Goal: Navigation & Orientation: Find specific page/section

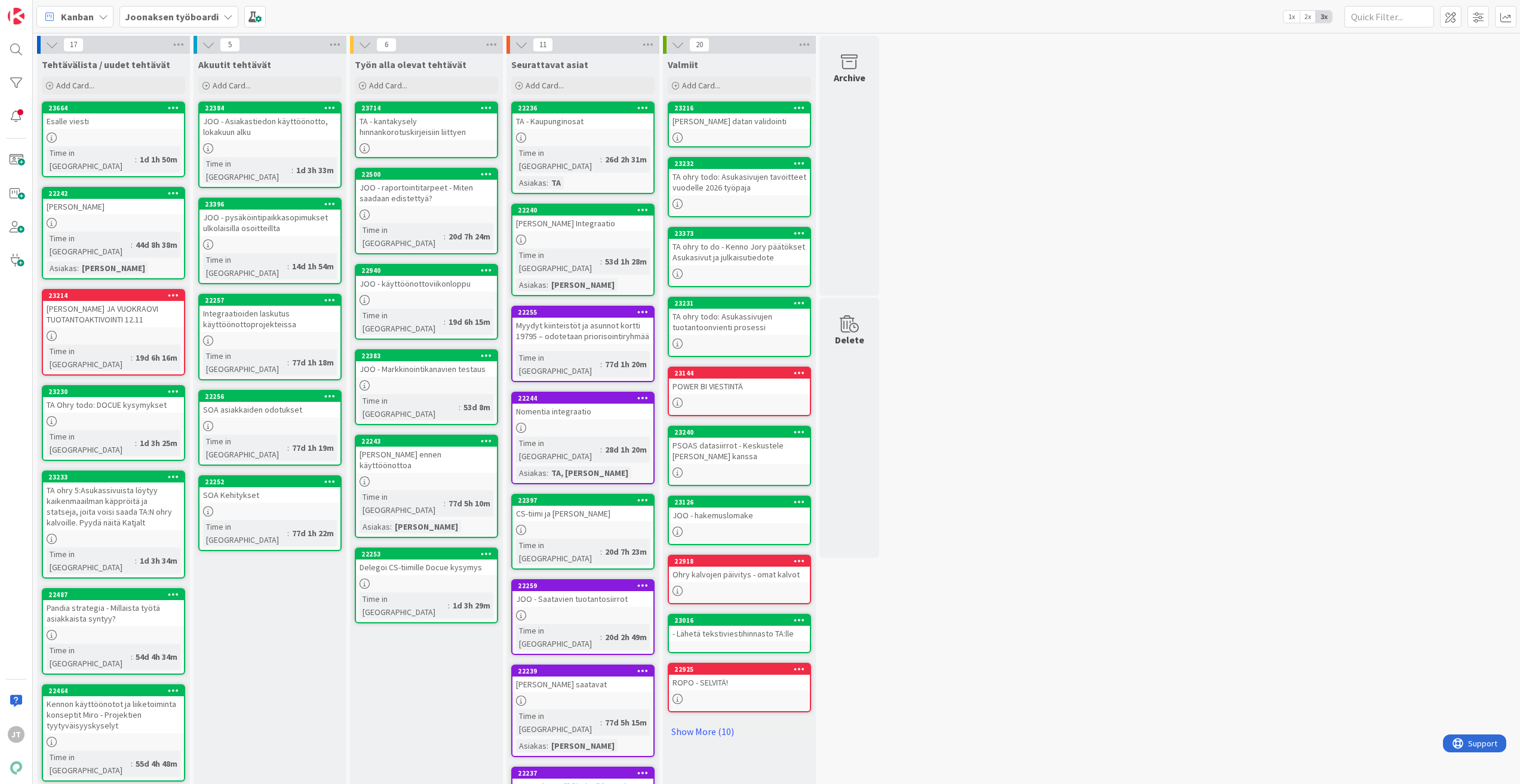
click at [175, 26] on div "Joonaksen työboardi" at bounding box center [179, 16] width 119 height 22
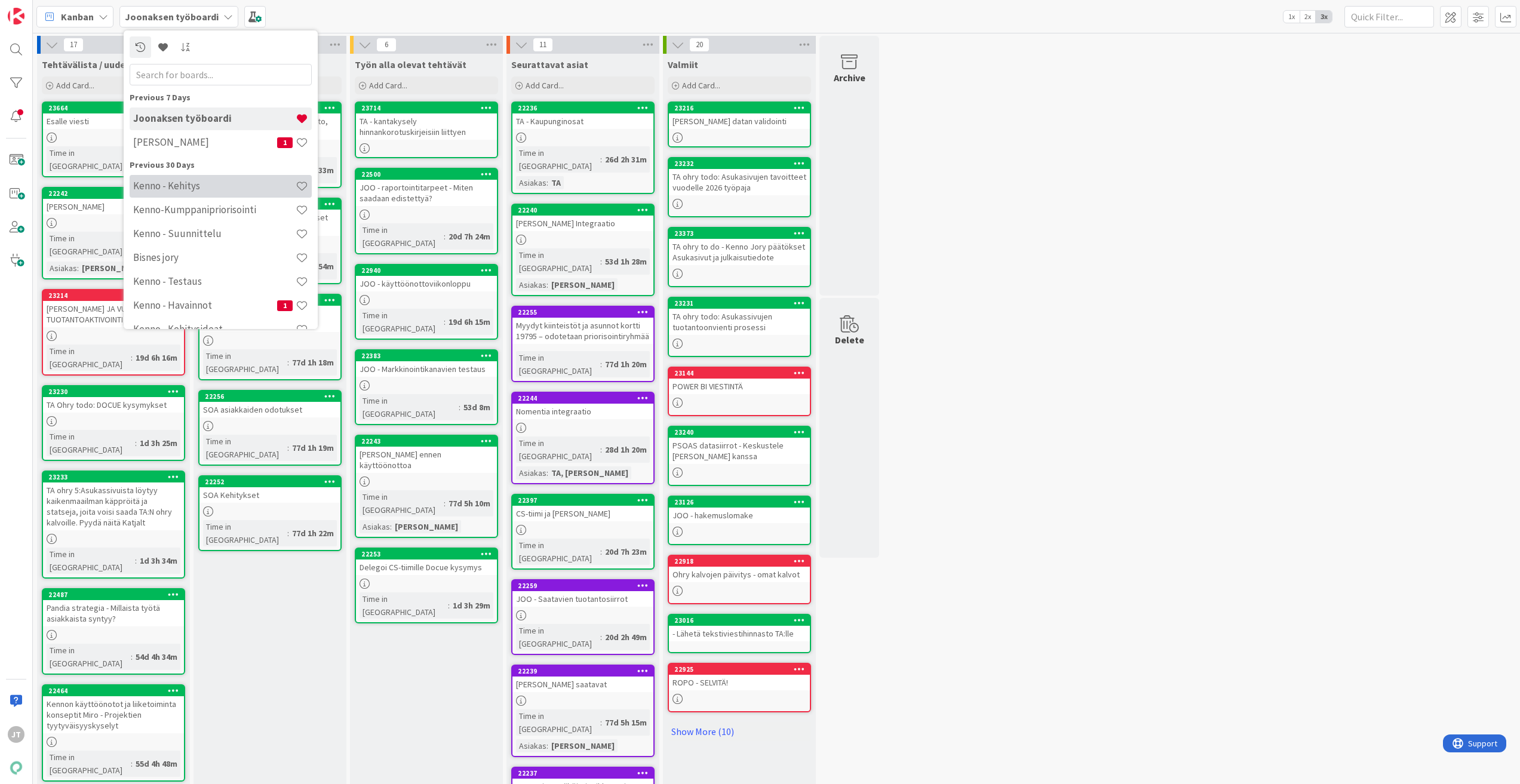
click at [233, 186] on h4 "Kenno - Kehitys" at bounding box center [214, 186] width 163 height 12
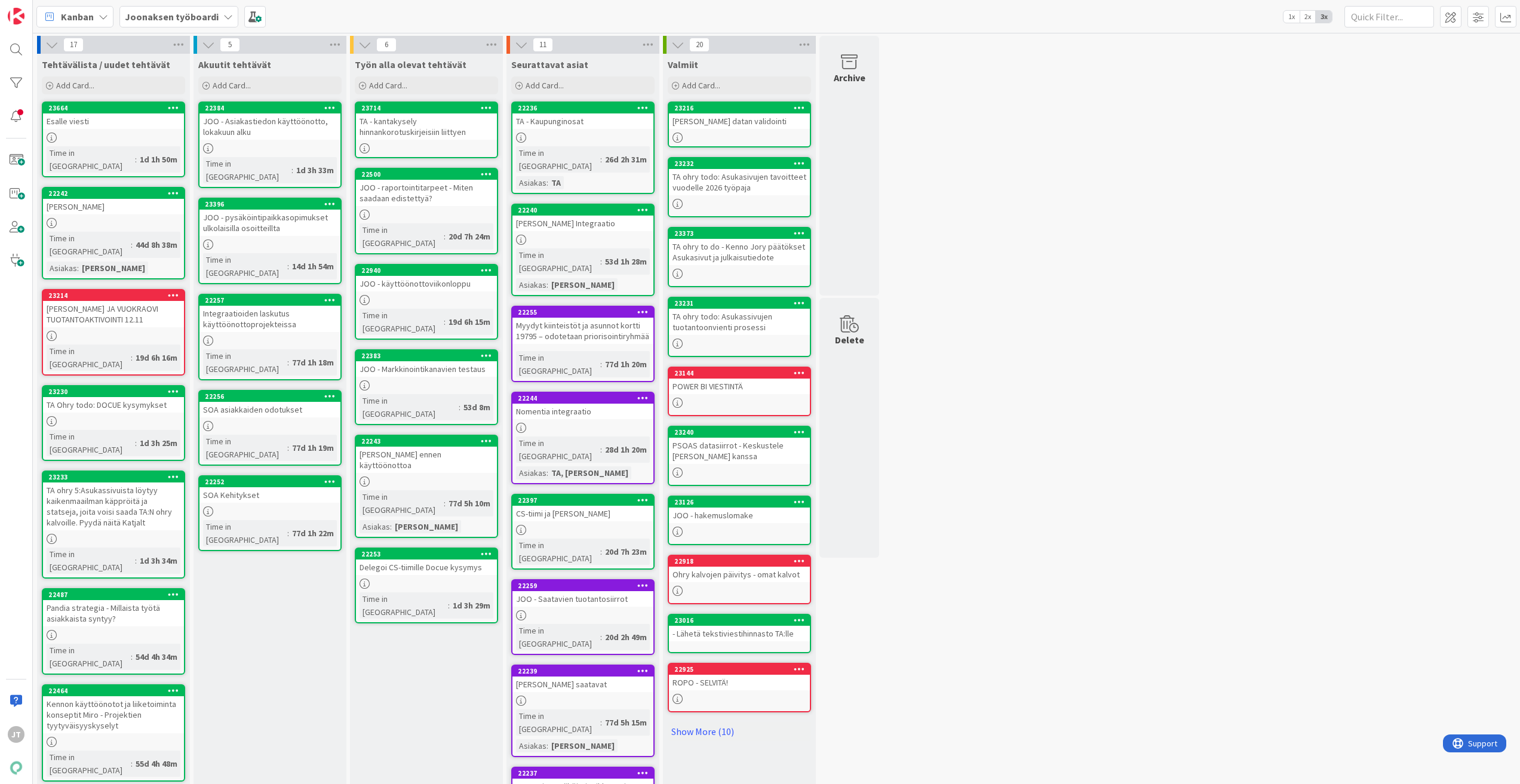
type textarea "x"
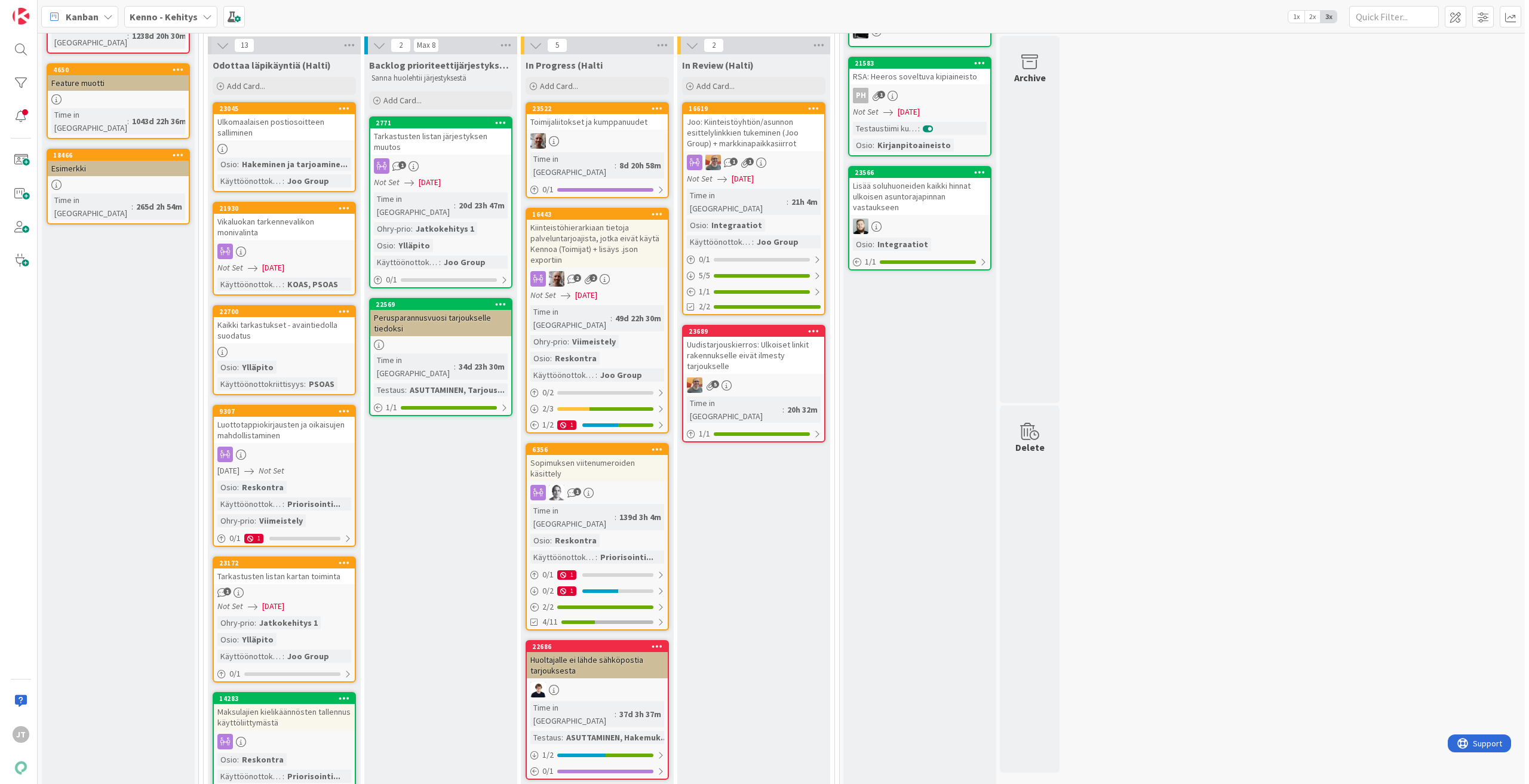
scroll to position [120, 0]
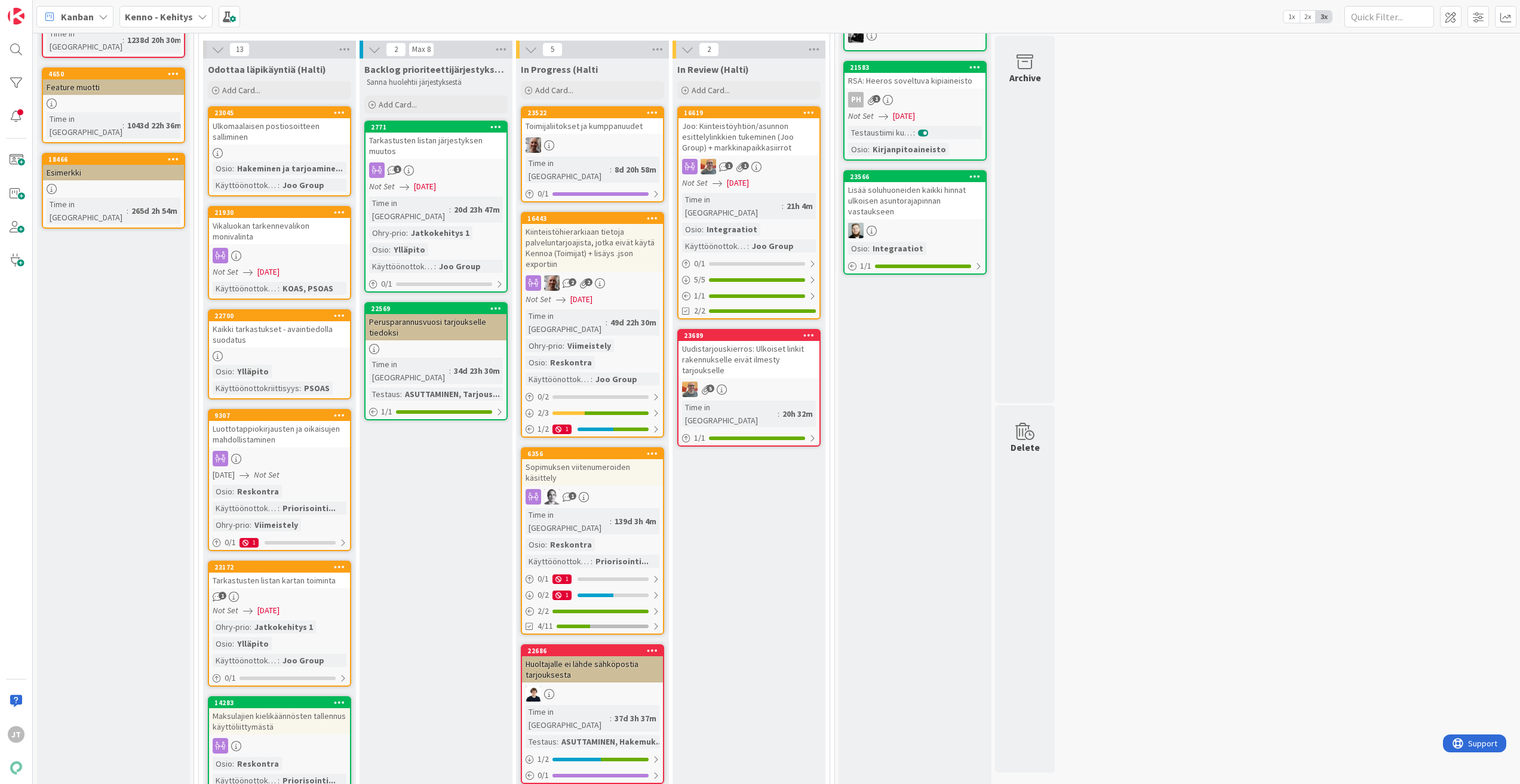
click at [613, 139] on div at bounding box center [593, 145] width 141 height 16
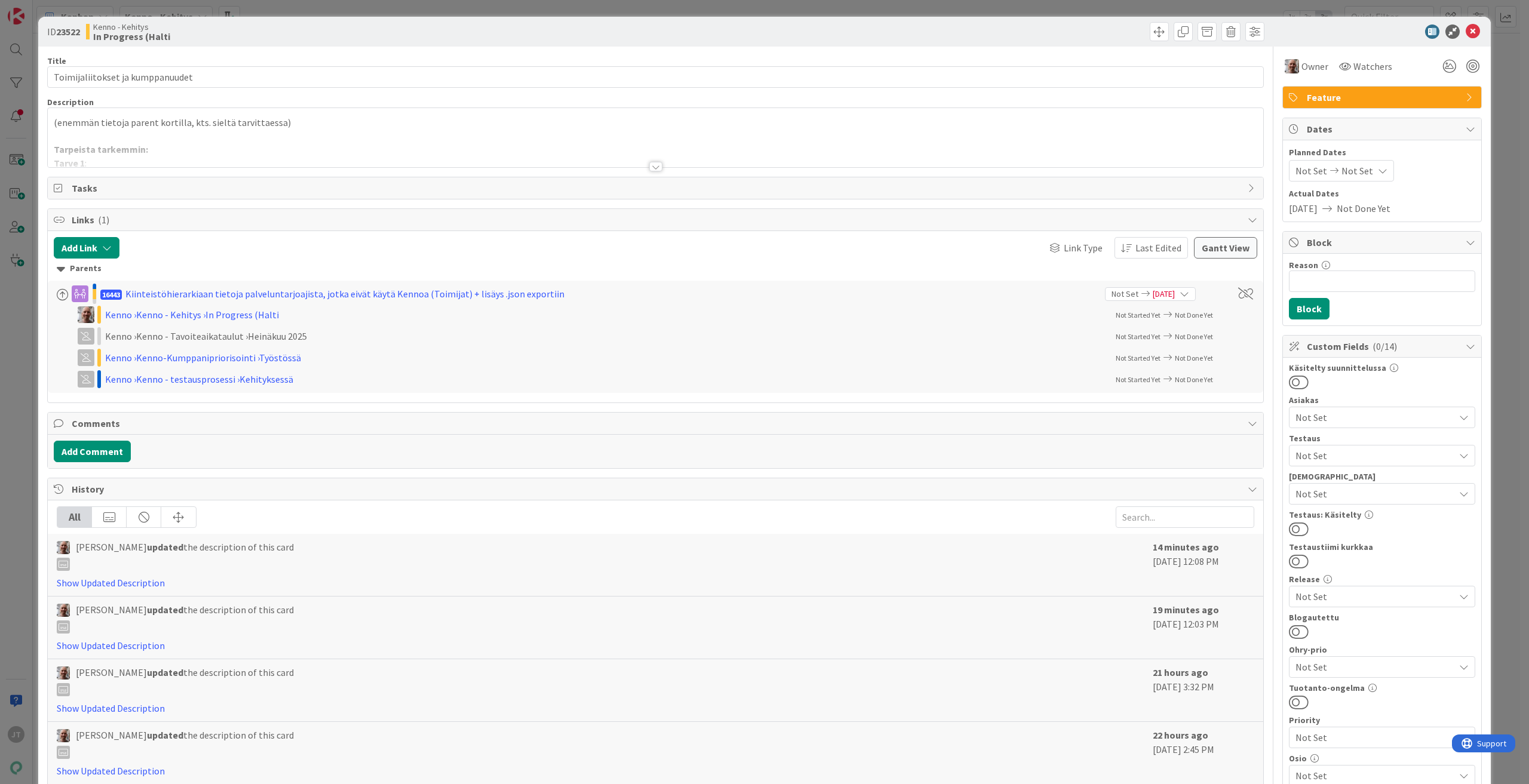
click at [652, 166] on div at bounding box center [656, 166] width 13 height 10
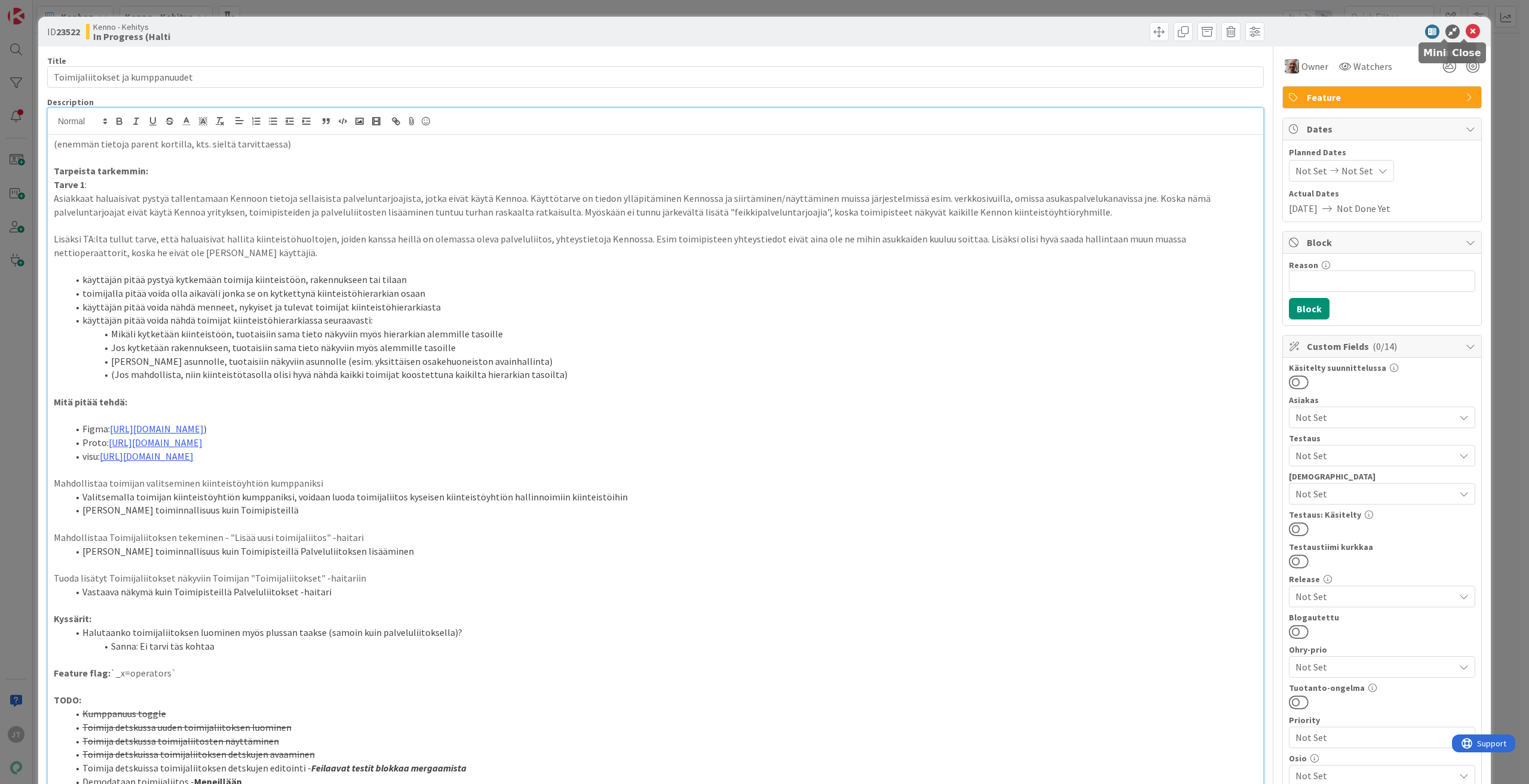
click at [1466, 30] on icon at bounding box center [1473, 31] width 14 height 14
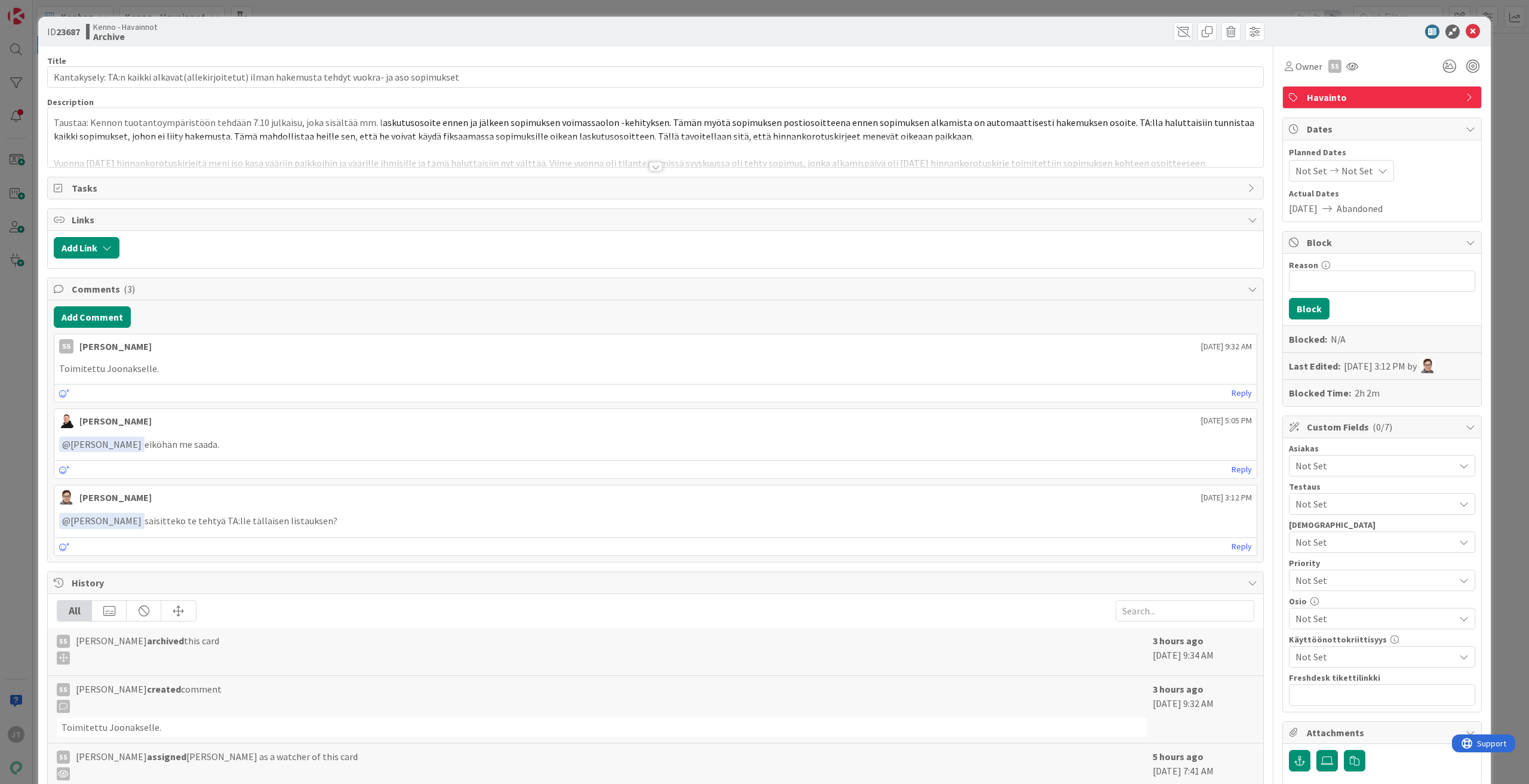
click at [651, 166] on div at bounding box center [656, 166] width 13 height 10
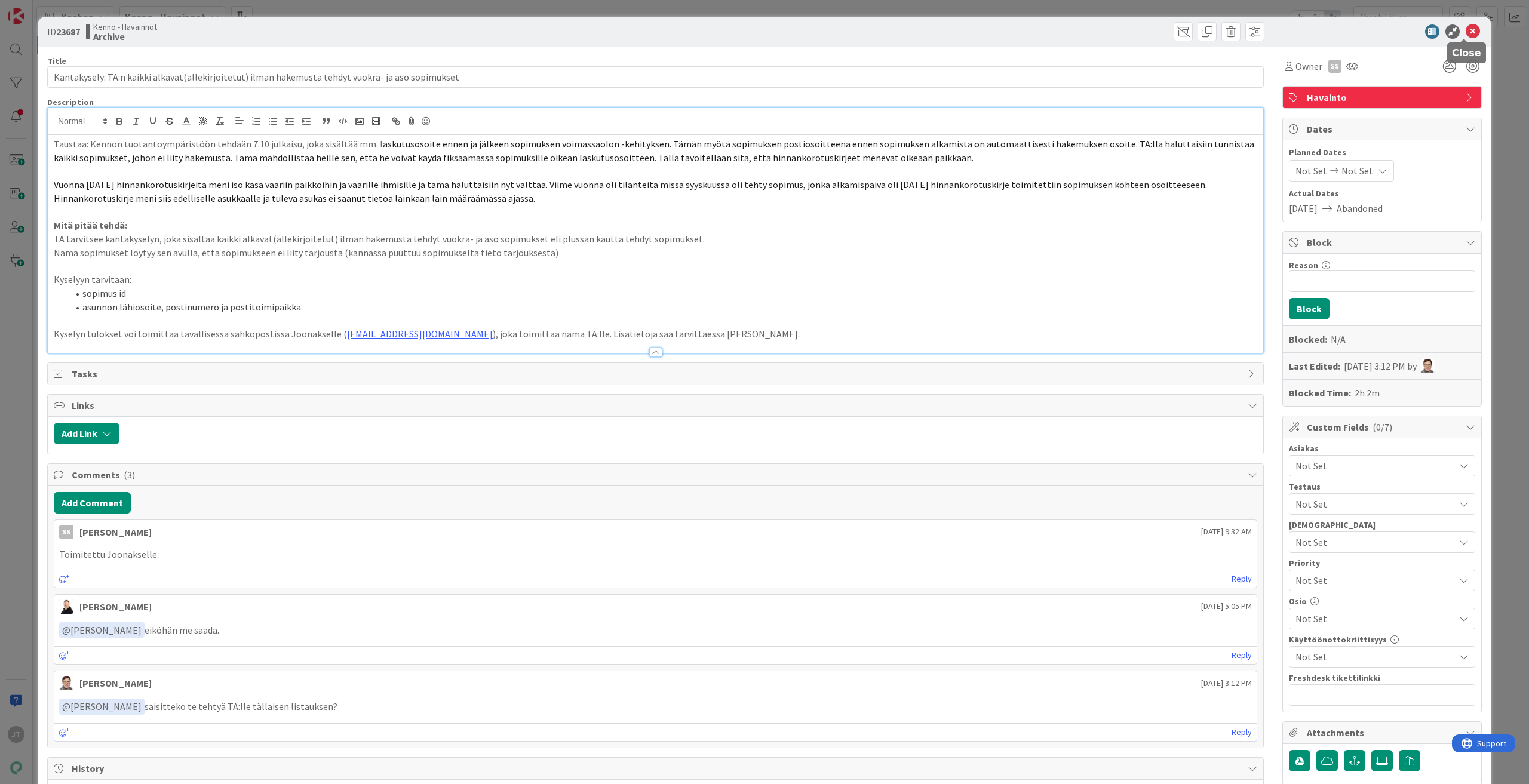
click at [1466, 30] on icon at bounding box center [1473, 31] width 14 height 14
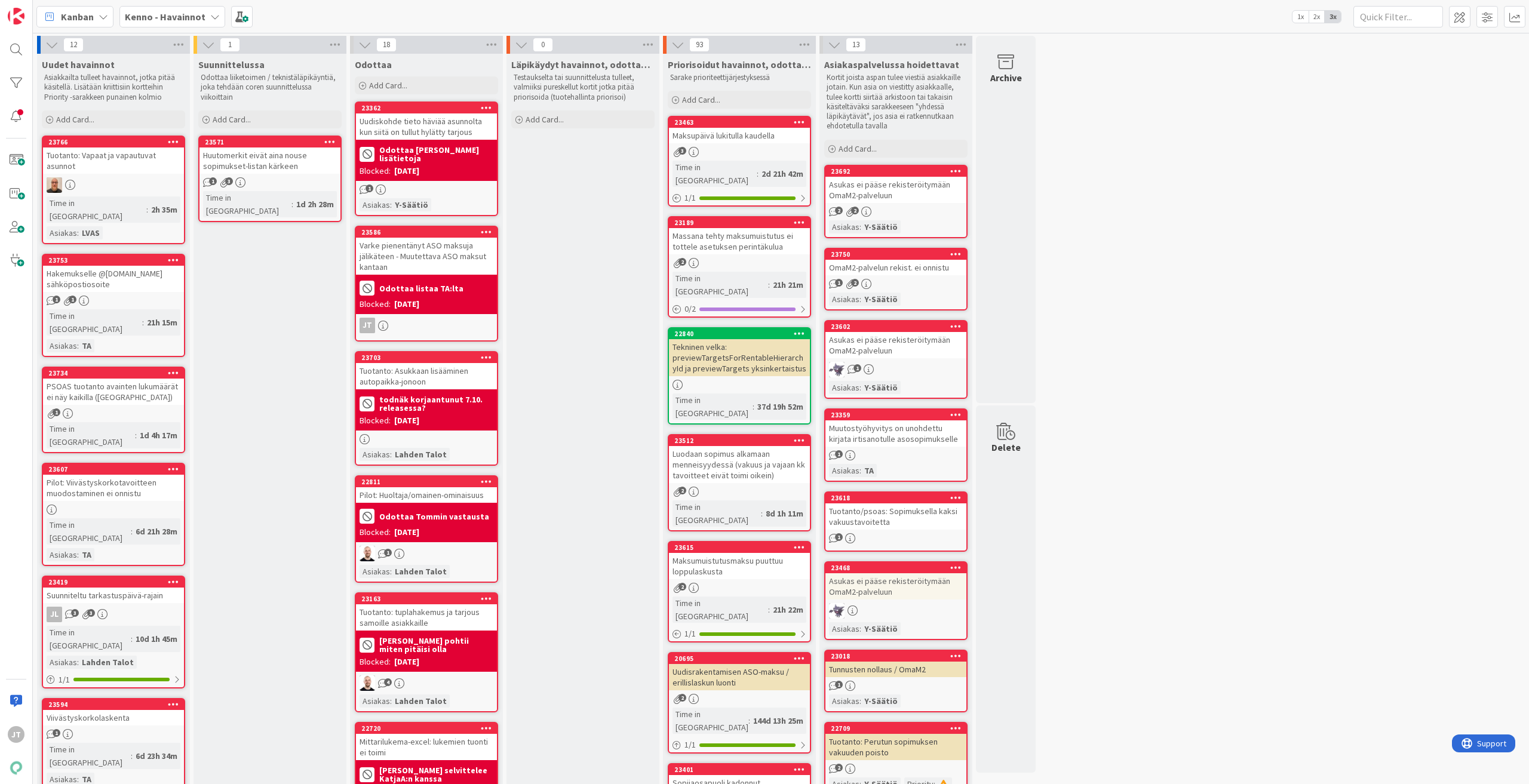
click at [451, 246] on div "Varke pienentänyt ASO maksuja jälikäteen - Muutettava ASO maksut kantaan" at bounding box center [426, 256] width 141 height 37
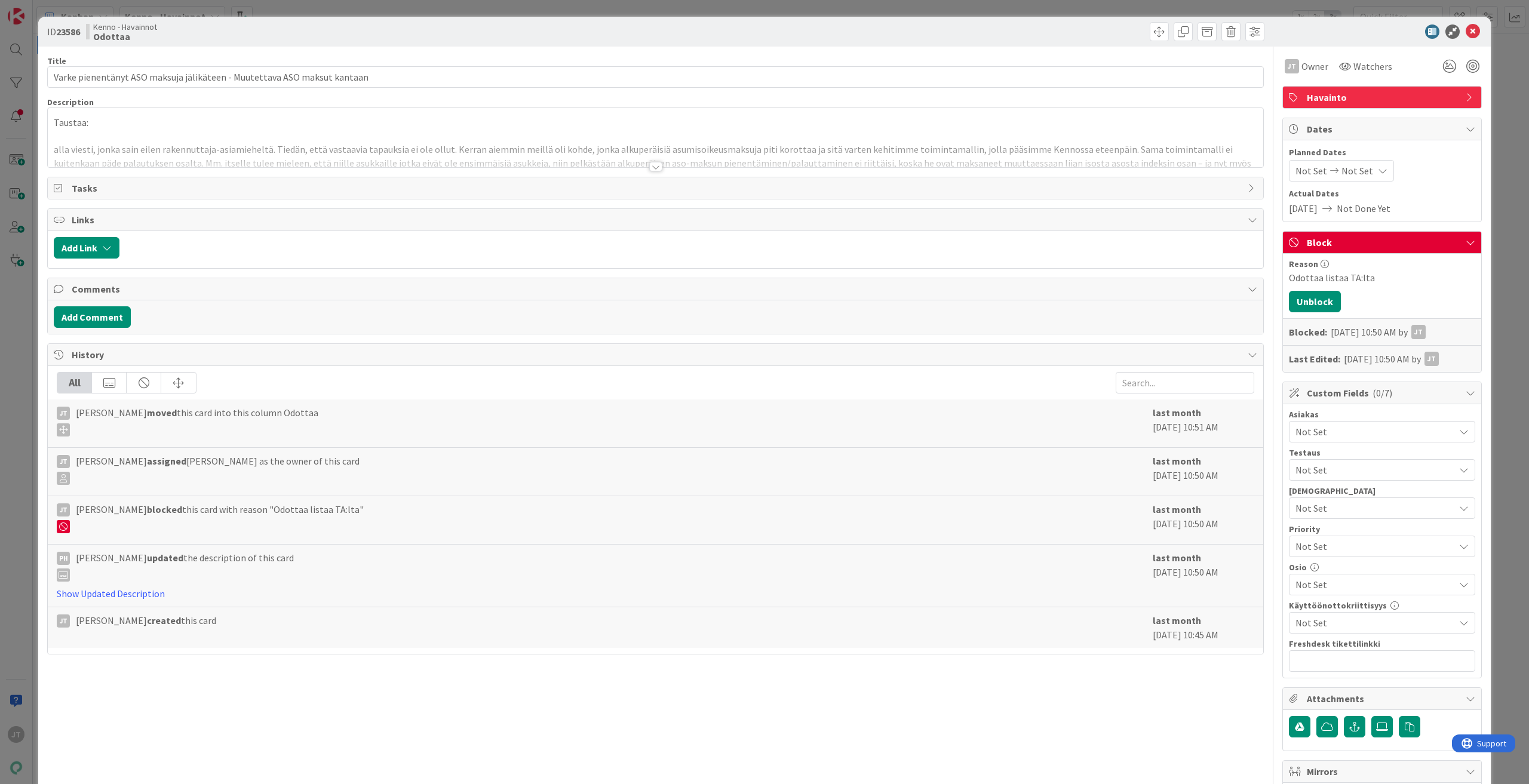
click at [649, 168] on div at bounding box center [656, 166] width 13 height 10
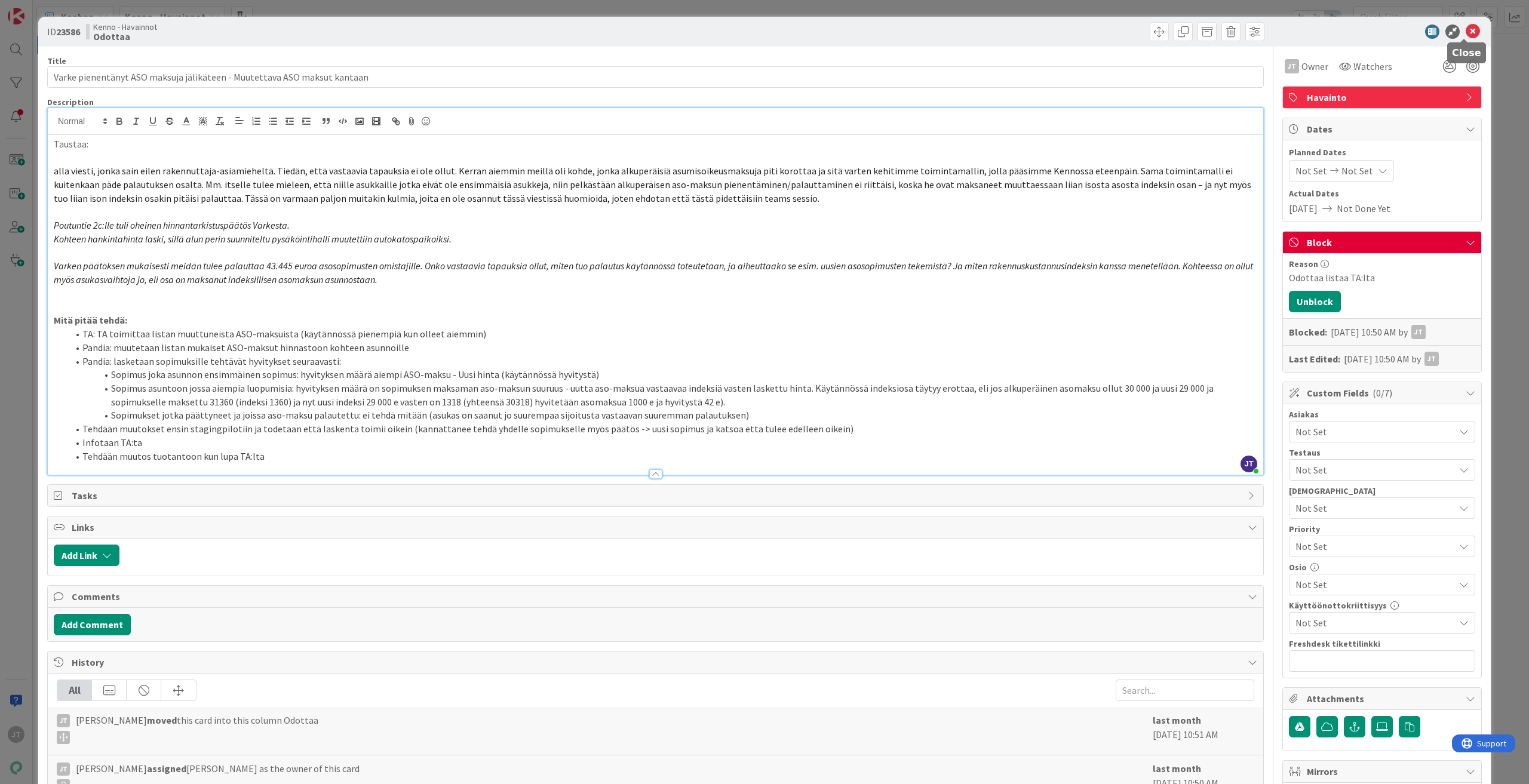
click at [1470, 30] on icon at bounding box center [1473, 31] width 14 height 14
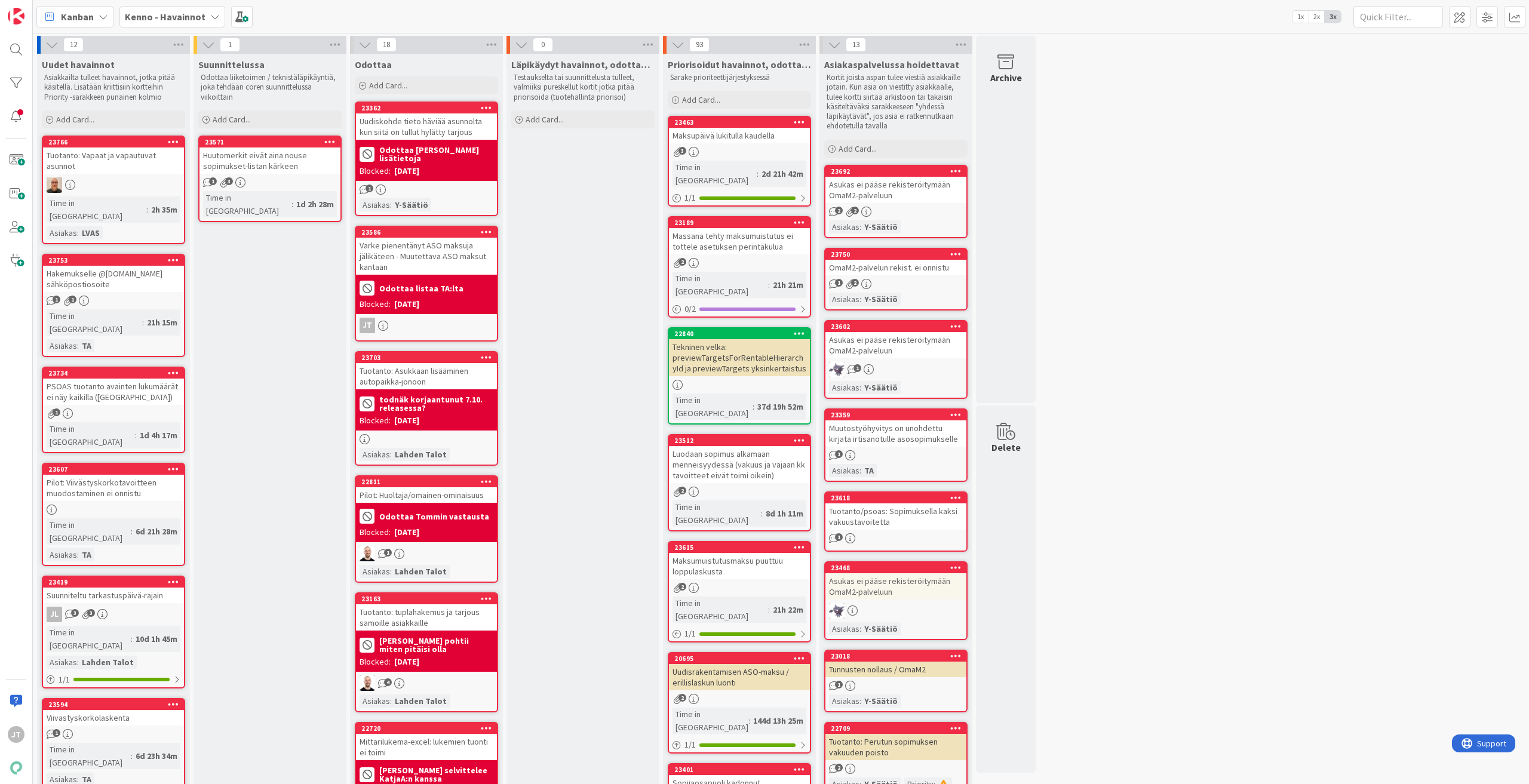
click at [124, 166] on div "Tuotanto: Vapaat ja vapautuvat asunnot" at bounding box center [114, 160] width 141 height 26
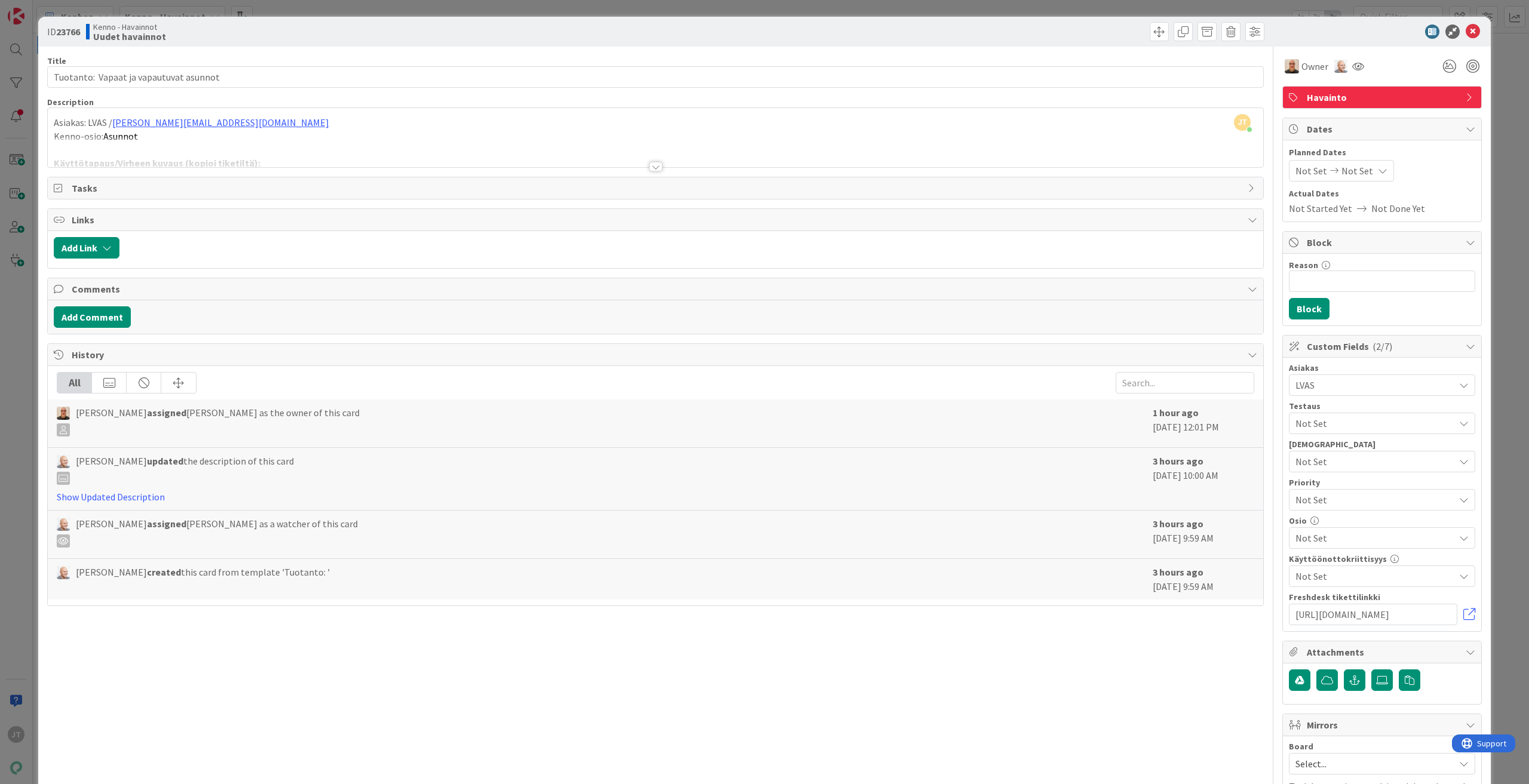
click at [651, 169] on div at bounding box center [656, 166] width 13 height 10
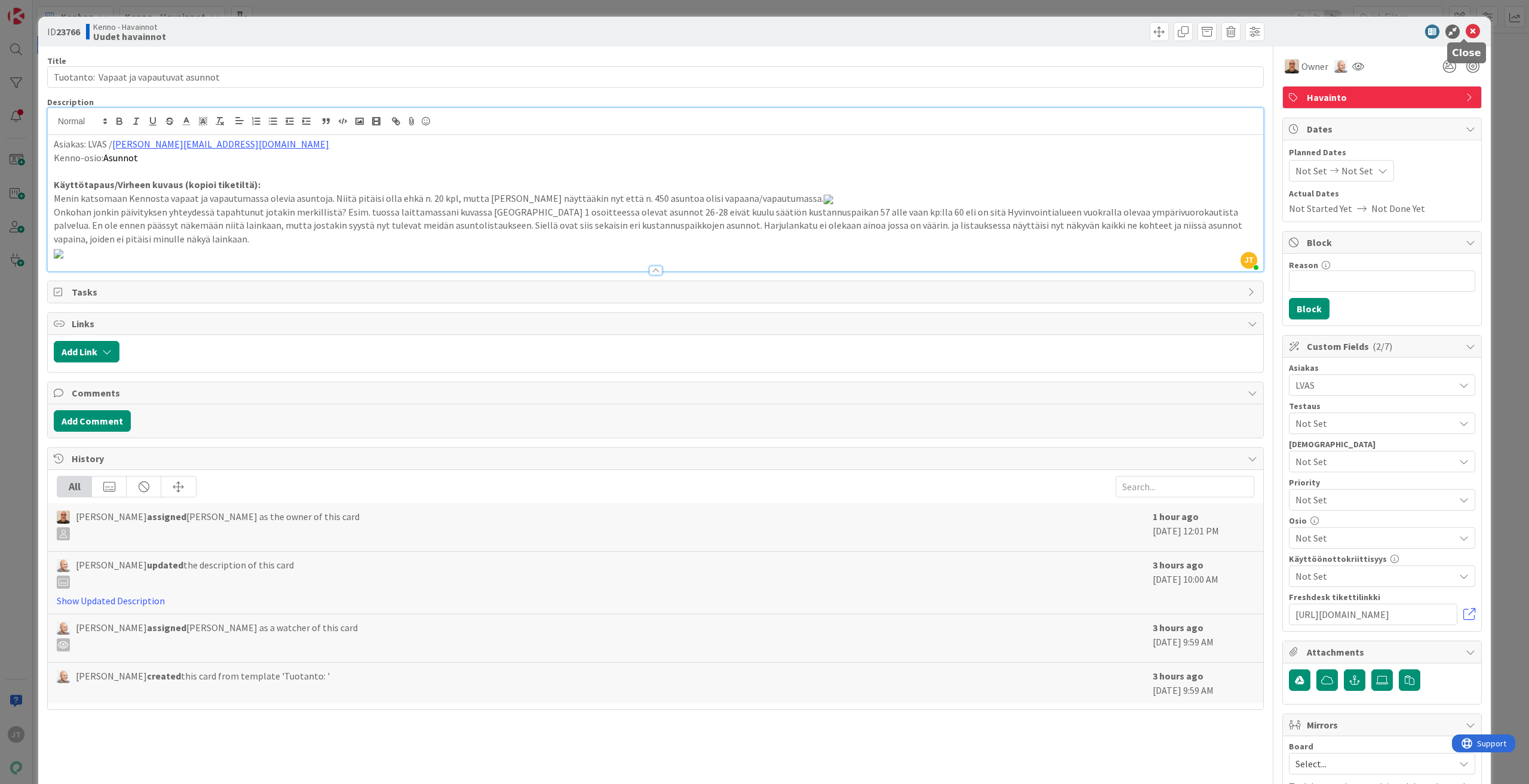
drag, startPoint x: 1465, startPoint y: 29, endPoint x: 1464, endPoint y: 35, distance: 6.1
click at [1466, 32] on icon at bounding box center [1473, 31] width 14 height 14
